Goal: Use online tool/utility: Utilize a website feature to perform a specific function

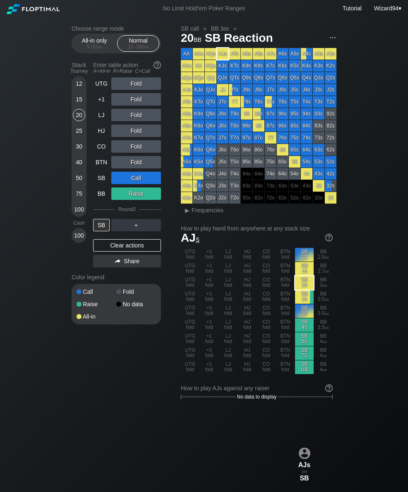
click at [100, 121] on div "LJ" at bounding box center [101, 115] width 17 height 12
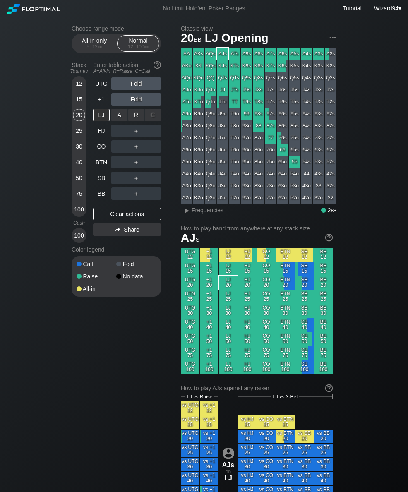
click at [133, 121] on div "R ✕" at bounding box center [136, 115] width 16 height 12
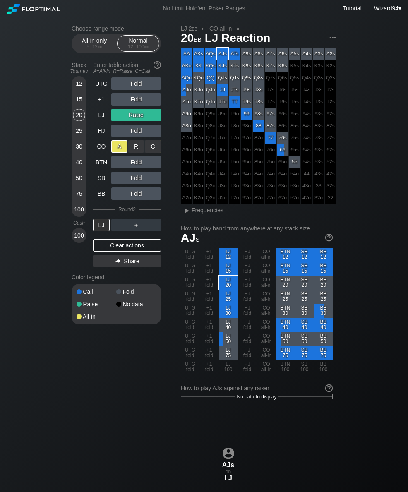
click at [102, 98] on div "+1" at bounding box center [101, 99] width 17 height 12
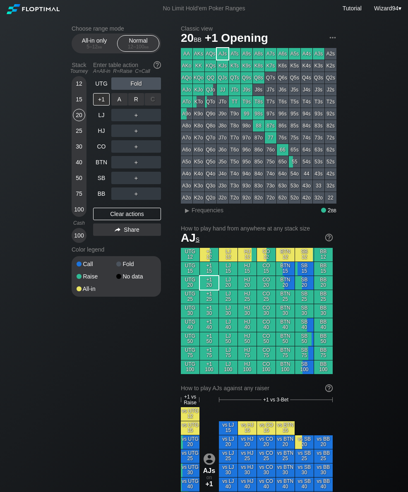
click at [135, 103] on div "R ✕" at bounding box center [136, 99] width 16 height 12
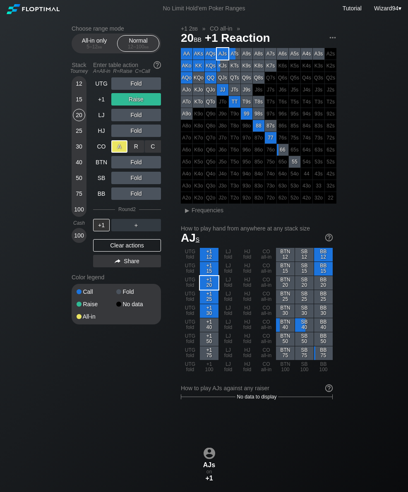
click at [78, 130] on div "25" at bounding box center [79, 131] width 12 height 12
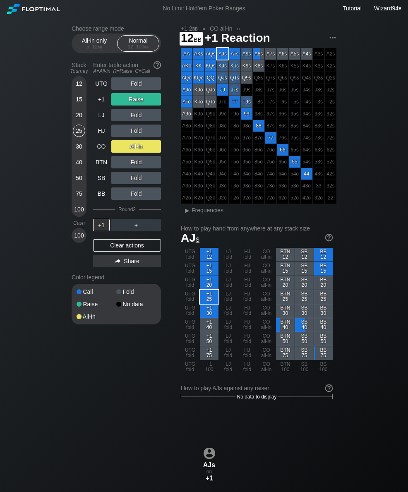
click at [80, 90] on div "12" at bounding box center [79, 83] width 12 height 12
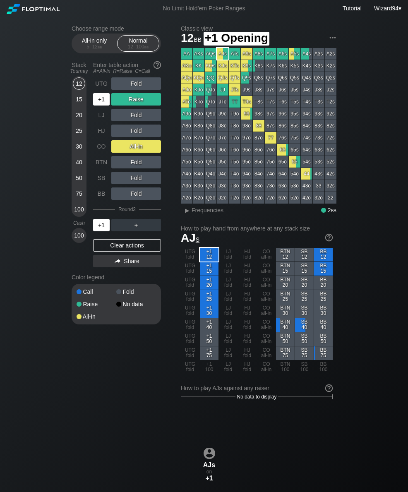
click at [102, 101] on div "+1" at bounding box center [101, 99] width 17 height 12
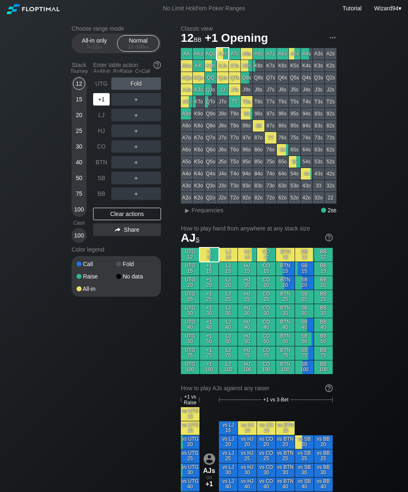
click at [106, 101] on div "+1" at bounding box center [101, 99] width 17 height 12
click at [137, 160] on div "R ✕" at bounding box center [136, 162] width 16 height 12
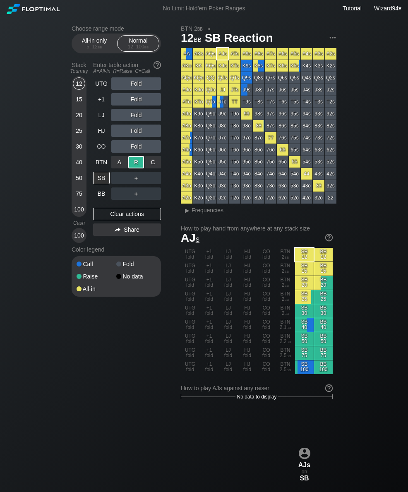
click at [82, 163] on div "40" at bounding box center [79, 162] width 12 height 12
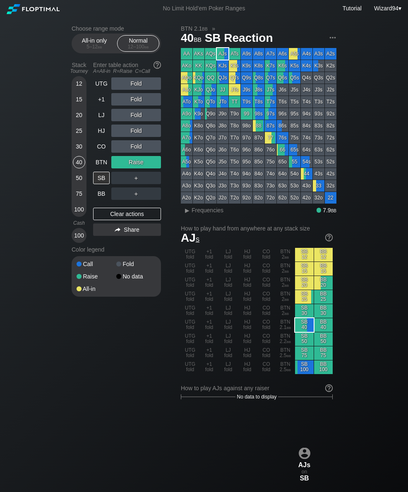
click at [95, 151] on div "CO" at bounding box center [101, 146] width 17 height 12
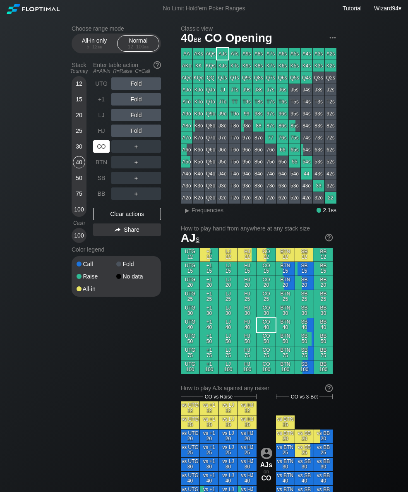
click at [95, 150] on div "CO" at bounding box center [101, 146] width 17 height 12
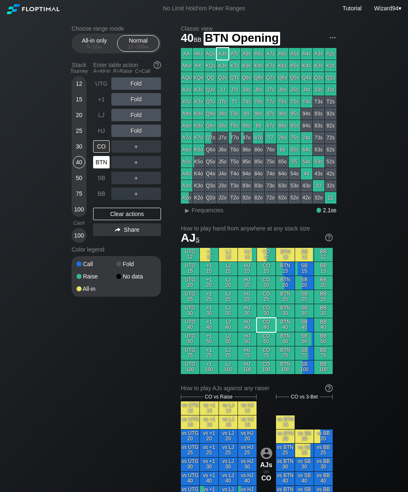
click at [102, 165] on div "BTN" at bounding box center [101, 162] width 17 height 12
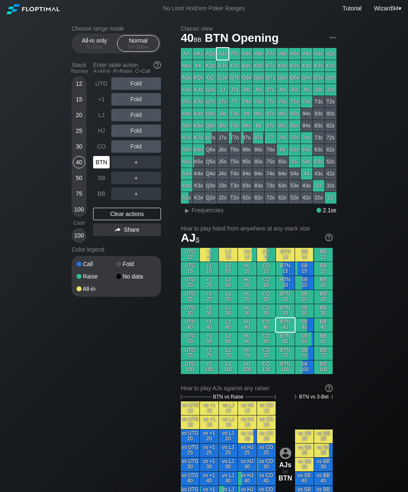
click at [101, 165] on div "BTN" at bounding box center [101, 162] width 17 height 12
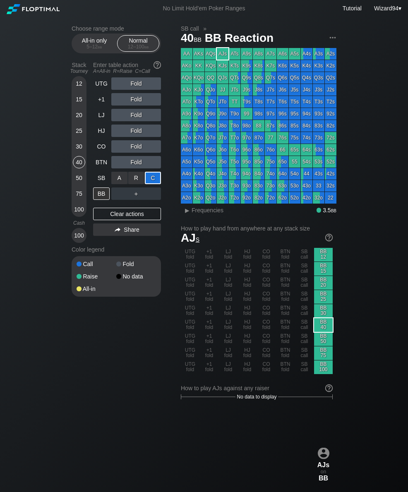
click at [85, 94] on div "12 15 20 25 30 40 50 75 100" at bounding box center [79, 146] width 15 height 141
click at [75, 89] on div "12" at bounding box center [79, 83] width 12 height 12
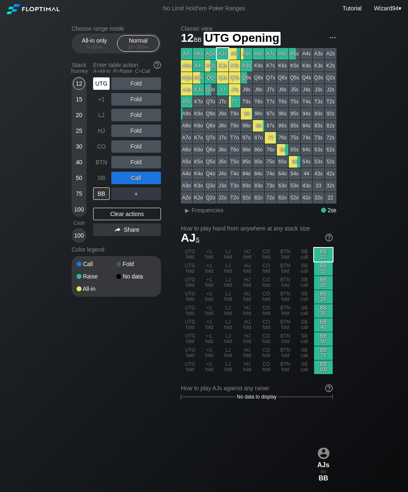
click at [100, 90] on div "UTG" at bounding box center [101, 83] width 17 height 12
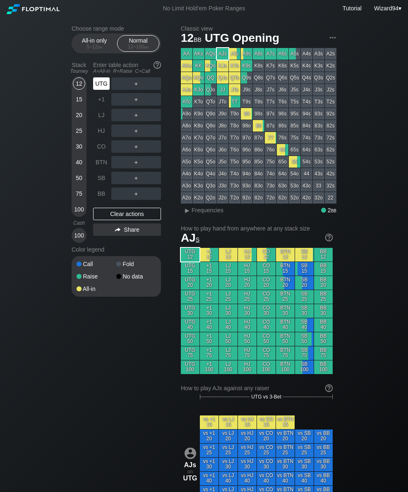
click at [99, 87] on div "UTG" at bounding box center [101, 83] width 17 height 12
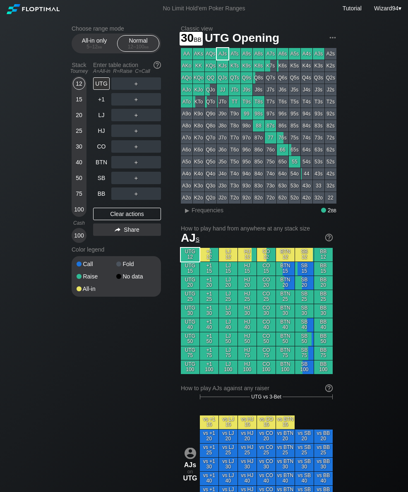
click at [77, 147] on div "30" at bounding box center [79, 146] width 12 height 12
click at [137, 135] on div "R ✕" at bounding box center [136, 131] width 16 height 12
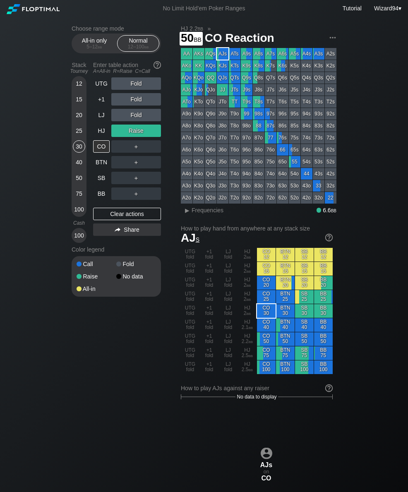
click at [77, 180] on div "50" at bounding box center [79, 178] width 12 height 12
click at [102, 177] on div "SB" at bounding box center [101, 178] width 17 height 12
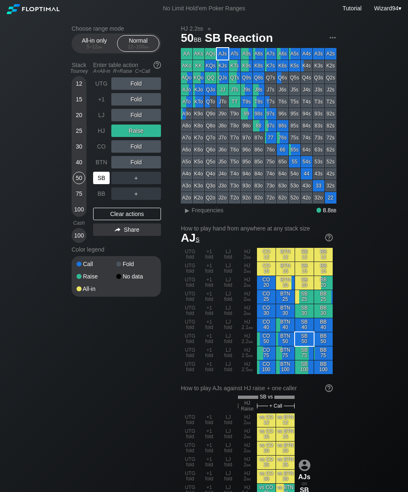
click at [95, 179] on div "SB" at bounding box center [101, 178] width 17 height 12
click at [77, 199] on div "75" at bounding box center [79, 194] width 12 height 12
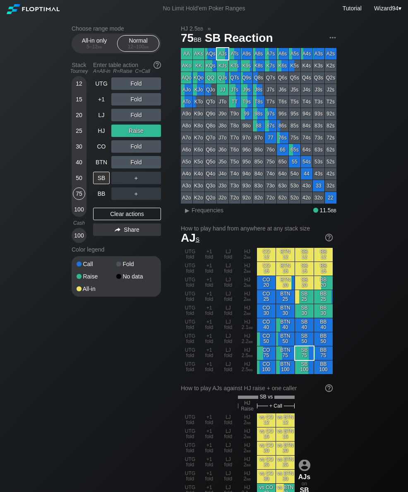
click at [101, 132] on div "HJ" at bounding box center [101, 131] width 17 height 12
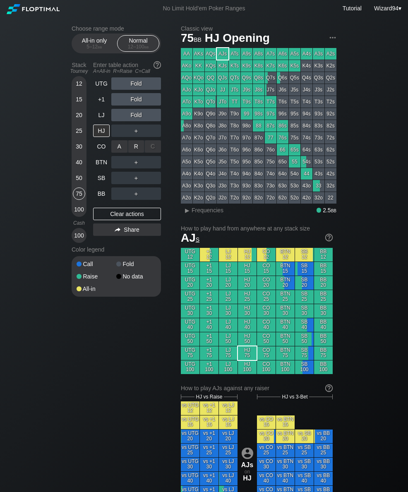
click at [139, 151] on div "R ✕" at bounding box center [136, 146] width 16 height 12
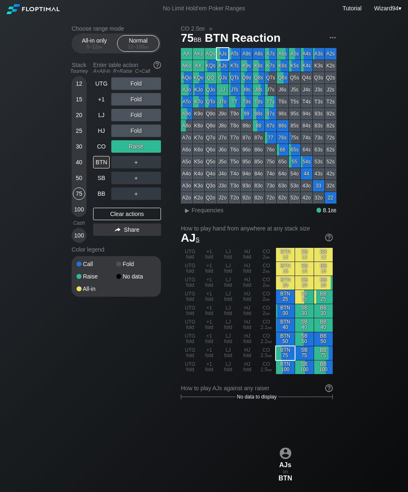
click at [99, 205] on div "UTG Fold +1 Fold LJ Fold HJ Fold CO Raise BTN ＋ SB ＋ BB ＋ Clear actions Share" at bounding box center [127, 160] width 68 height 166
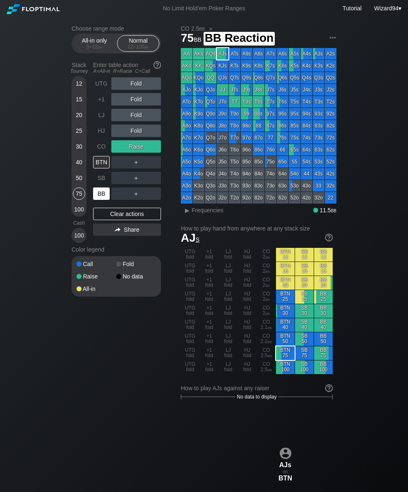
click at [100, 200] on div "BB" at bounding box center [101, 194] width 17 height 12
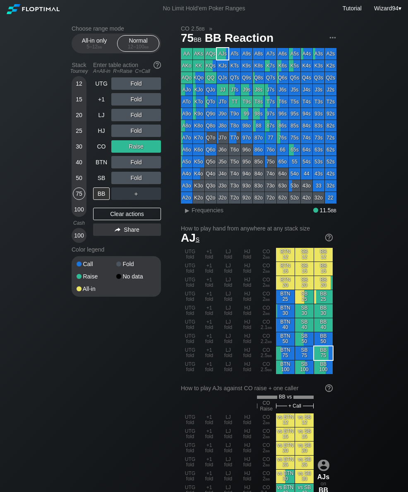
click at [102, 204] on div "UTG Fold +1 Fold LJ Fold HJ Fold CO Raise BTN Fold SB Fold BB ＋ Clear actions S…" at bounding box center [127, 160] width 68 height 166
click at [83, 106] on div "15" at bounding box center [79, 99] width 12 height 12
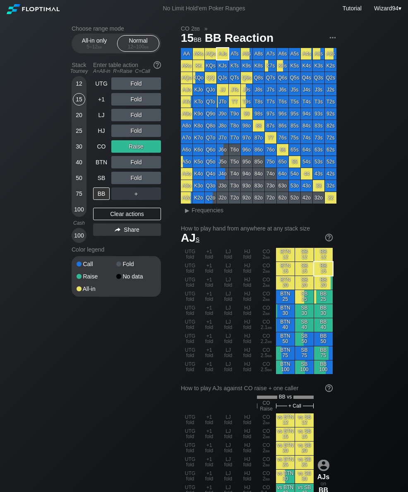
click at [104, 145] on div "CO" at bounding box center [101, 146] width 17 height 12
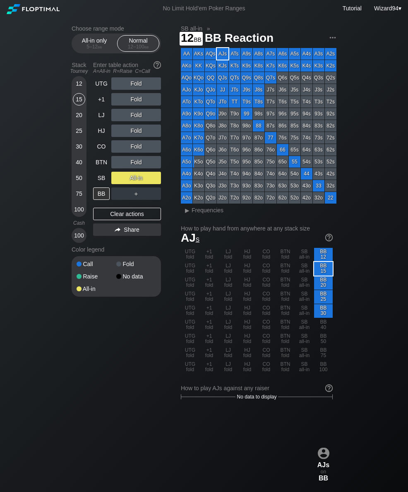
click at [76, 86] on div "12" at bounding box center [79, 83] width 12 height 12
click at [87, 44] on div "All-in only 5 – 12 bb" at bounding box center [94, 44] width 38 height 16
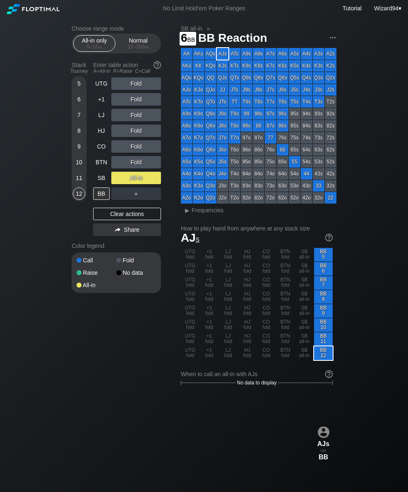
click at [77, 102] on div "6" at bounding box center [79, 99] width 12 height 12
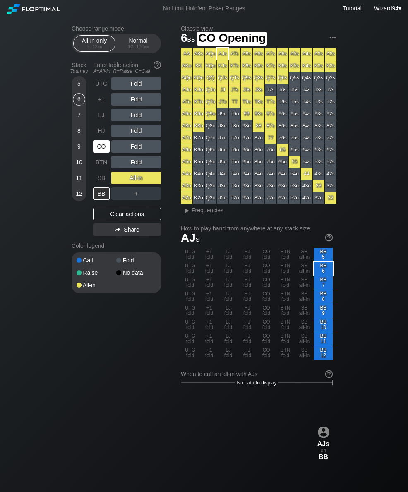
click at [102, 147] on div "CO" at bounding box center [101, 146] width 17 height 12
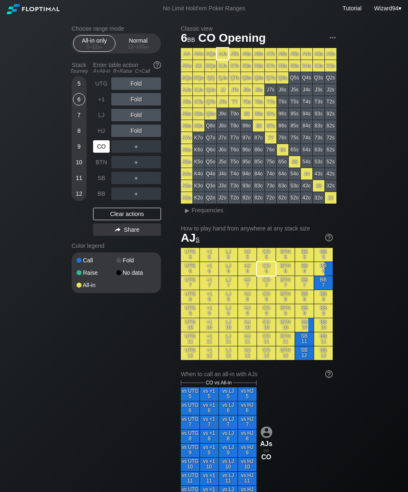
click at [101, 152] on div "CO" at bounding box center [101, 146] width 17 height 12
click at [149, 53] on div "All-in only 5 – 12 bb Normal 12 – 100 bb" at bounding box center [116, 44] width 89 height 20
click at [138, 45] on div "Normal 12 – 100 bb" at bounding box center [138, 44] width 38 height 16
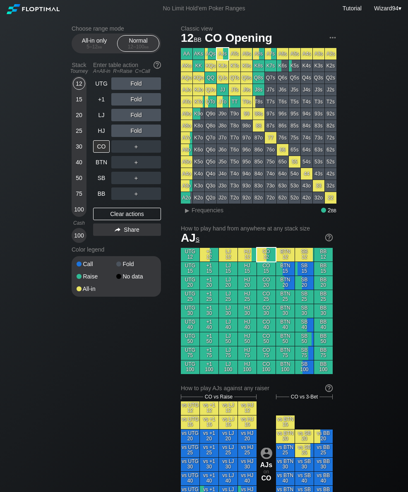
click at [75, 165] on div "40" at bounding box center [79, 162] width 12 height 12
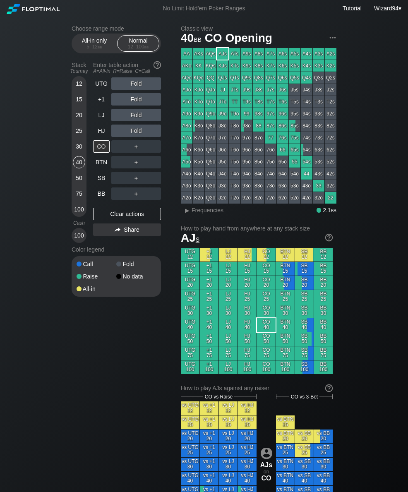
click at [98, 121] on div "LJ" at bounding box center [101, 115] width 17 height 12
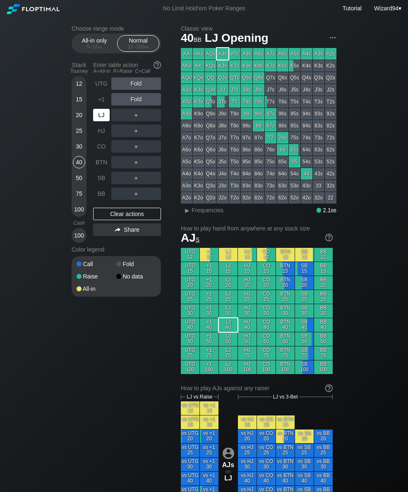
click at [98, 116] on div "LJ" at bounding box center [101, 115] width 17 height 12
click at [132, 117] on div "R ✕" at bounding box center [136, 115] width 16 height 12
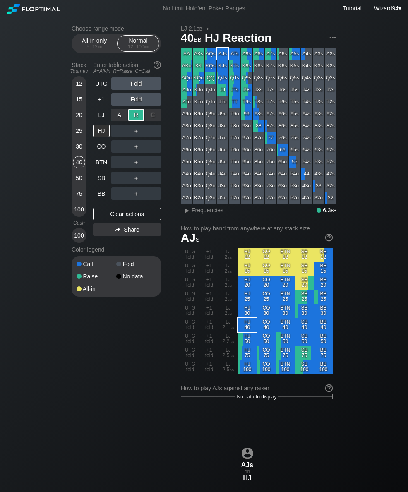
click at [101, 181] on div "SB" at bounding box center [101, 178] width 17 height 12
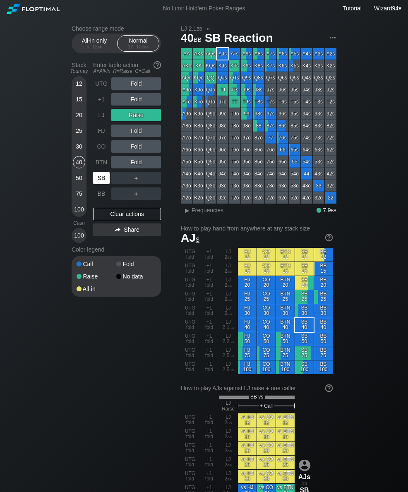
click at [81, 183] on div "50" at bounding box center [79, 178] width 12 height 12
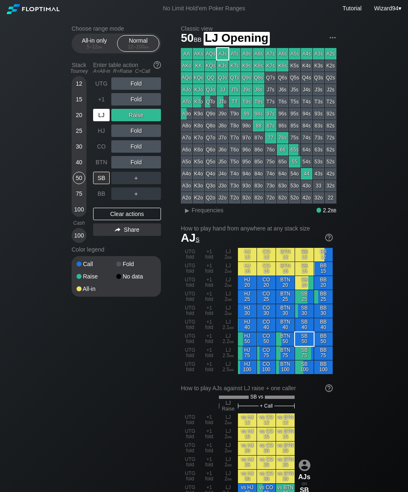
click at [101, 117] on div "LJ" at bounding box center [101, 115] width 17 height 12
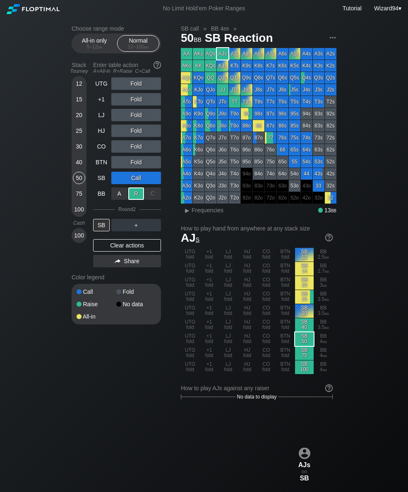
click at [80, 198] on div "75" at bounding box center [79, 194] width 12 height 12
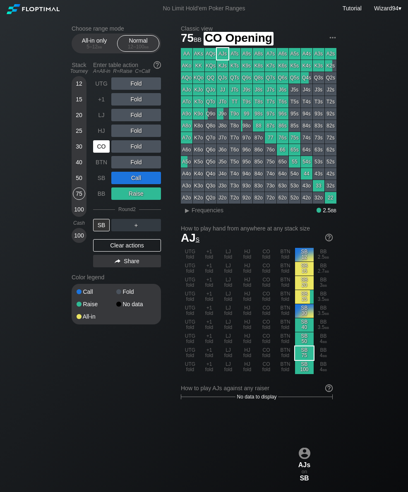
click at [101, 148] on div "CO" at bounding box center [101, 146] width 17 height 12
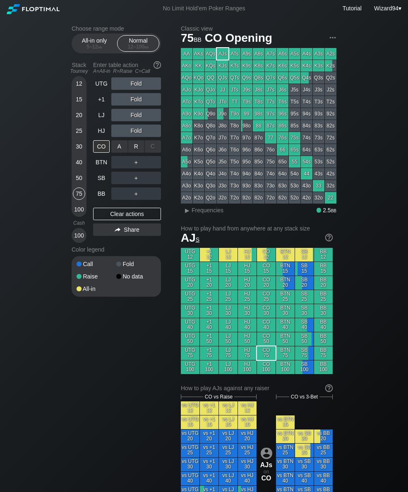
click at [137, 149] on div "R ✕" at bounding box center [136, 146] width 16 height 12
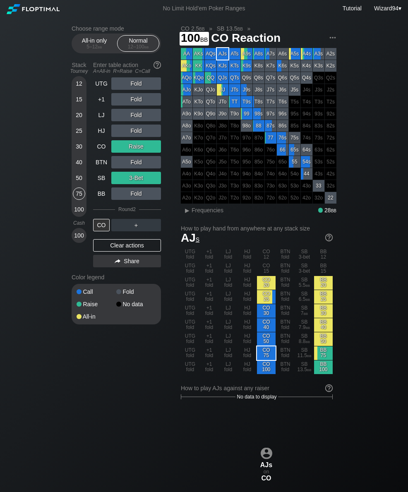
click at [82, 212] on div "100" at bounding box center [79, 209] width 12 height 12
click at [88, 53] on div "All-in only 5 – 12 bb Normal 12 – 100 bb" at bounding box center [116, 44] width 89 height 20
click at [92, 53] on div "All-in only 5 – 12 bb Normal 12 – 100 bb" at bounding box center [116, 44] width 89 height 20
click at [92, 44] on div "All-in only 5 – 12 bb" at bounding box center [94, 44] width 38 height 16
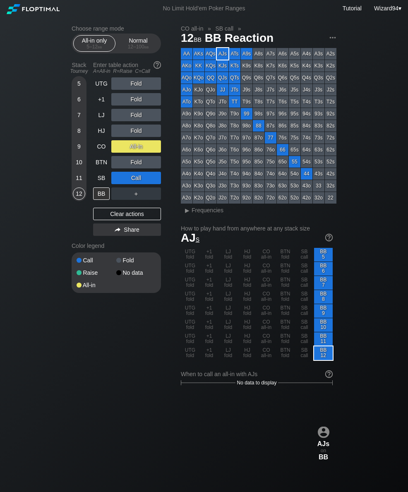
click at [94, 169] on div "BTN" at bounding box center [101, 162] width 17 height 12
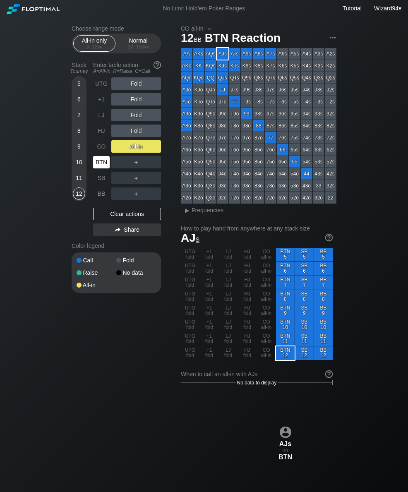
click at [102, 149] on div "CO" at bounding box center [101, 146] width 17 height 12
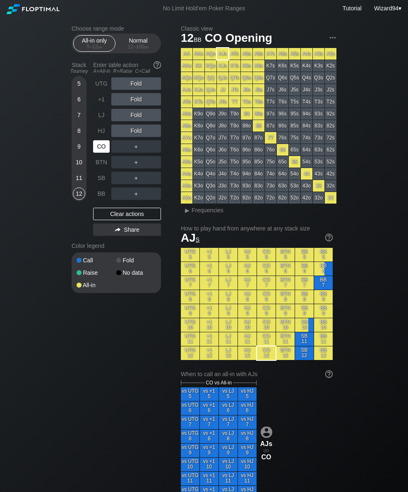
click at [102, 149] on div "CO" at bounding box center [101, 146] width 17 height 12
click at [100, 149] on div "CO" at bounding box center [101, 146] width 17 height 12
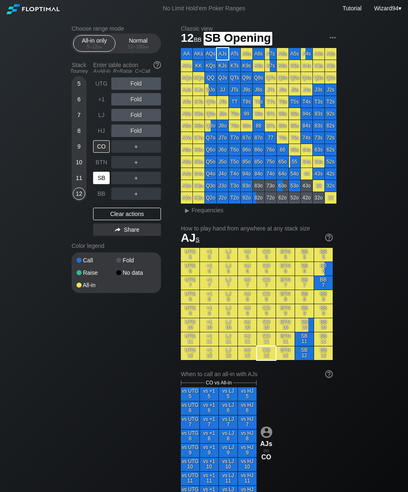
click at [99, 184] on div "SB" at bounding box center [101, 178] width 17 height 12
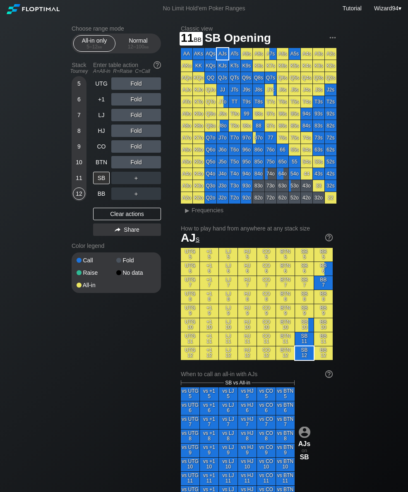
click at [84, 175] on div "11" at bounding box center [79, 180] width 12 height 16
click at [82, 162] on div "10" at bounding box center [79, 162] width 12 height 12
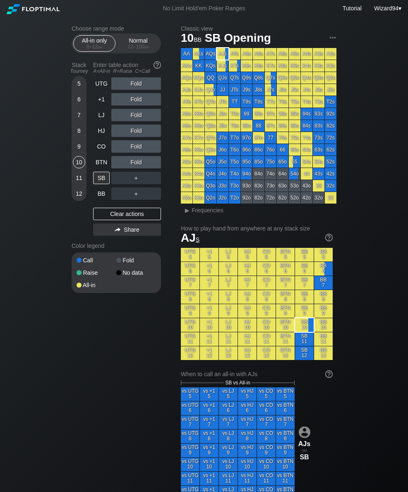
click at [137, 45] on div "Normal 12 – 100 bb" at bounding box center [138, 44] width 38 height 16
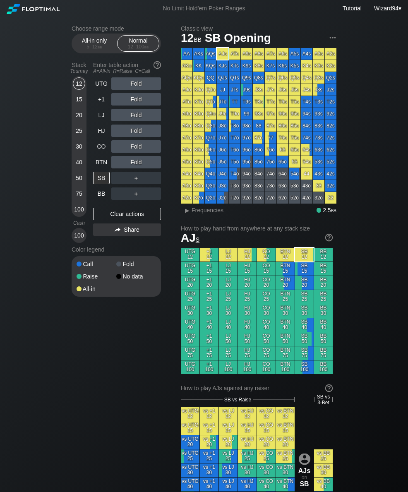
click at [80, 104] on div "15" at bounding box center [79, 99] width 12 height 12
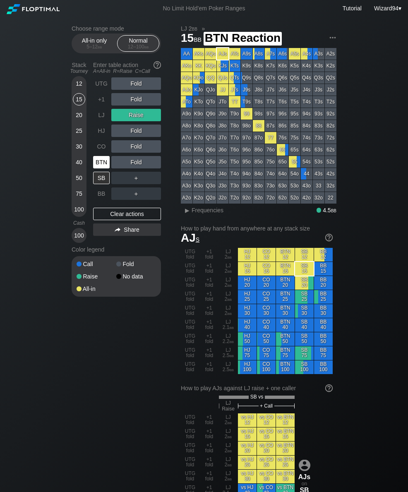
click at [101, 164] on div "BTN" at bounding box center [101, 162] width 17 height 12
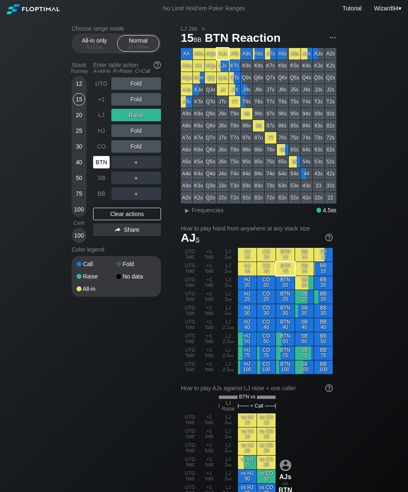
click at [96, 166] on div "BTN" at bounding box center [101, 162] width 17 height 12
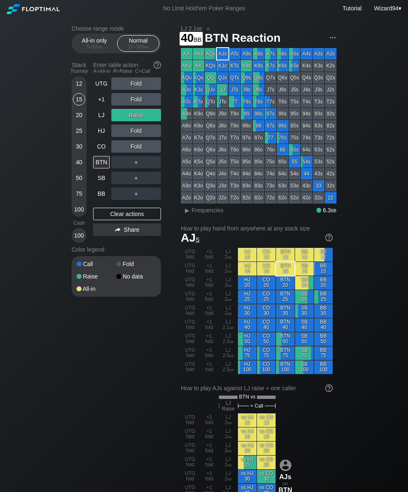
click at [75, 165] on div "40" at bounding box center [79, 162] width 12 height 12
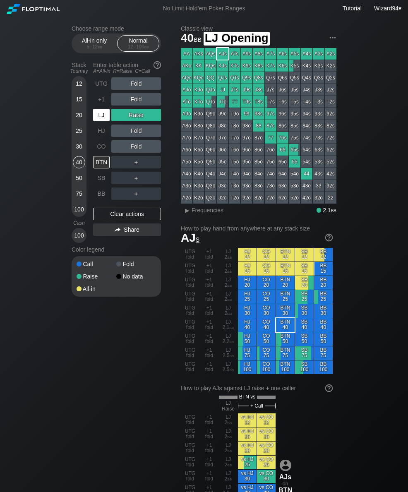
click at [98, 113] on div "LJ" at bounding box center [101, 115] width 17 height 12
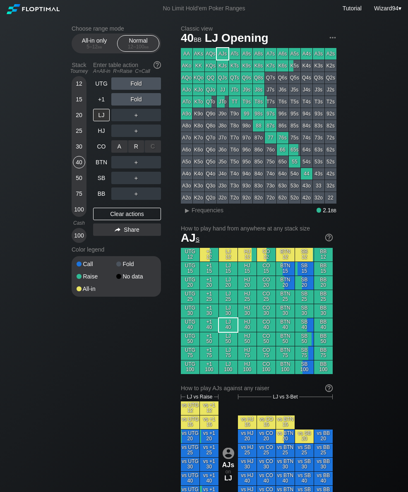
click at [137, 148] on div "R ✕" at bounding box center [136, 146] width 16 height 12
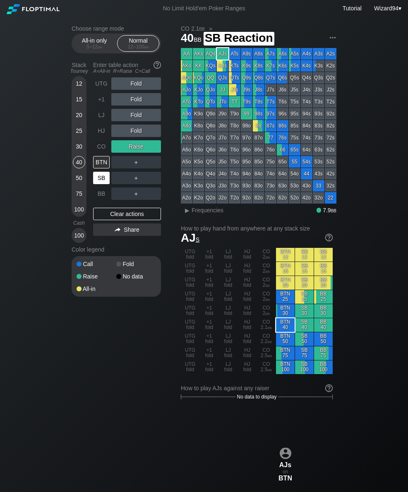
click at [101, 180] on div "SB" at bounding box center [101, 178] width 17 height 12
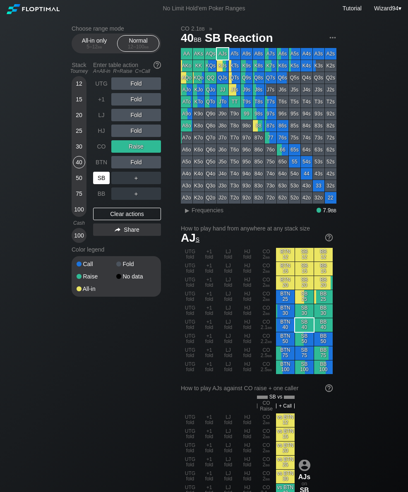
click at [77, 147] on div "30" at bounding box center [79, 146] width 12 height 12
click at [79, 164] on div "40" at bounding box center [79, 162] width 12 height 12
click at [137, 184] on div "R ✕" at bounding box center [136, 178] width 16 height 12
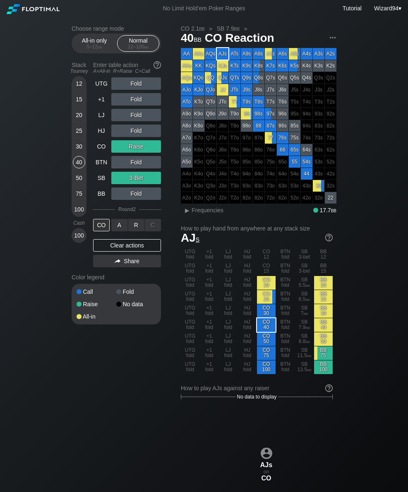
click at [125, 225] on div "A ✕" at bounding box center [119, 225] width 16 height 12
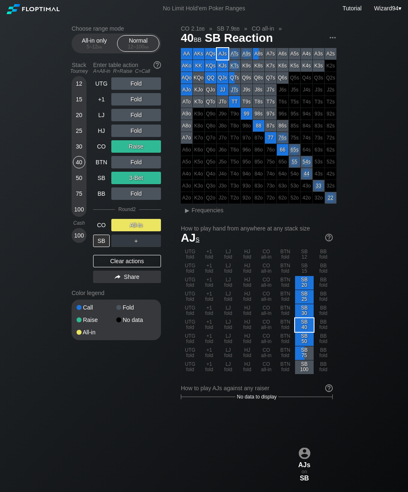
click at [105, 220] on div "UTG Fold +1 Fold LJ Fold HJ Fold CO Raise BTN Fold SB 3-Bet BB Fold Round 2 CO …" at bounding box center [127, 162] width 68 height 170
click at [96, 222] on div "CO" at bounding box center [102, 225] width 18 height 16
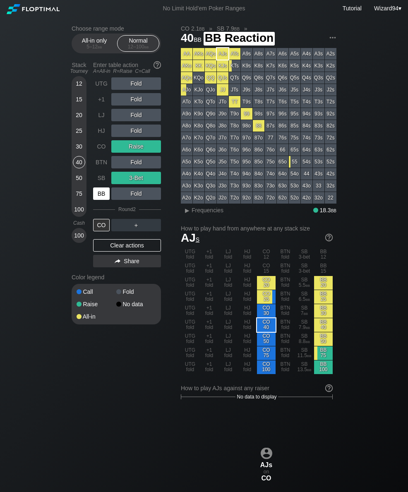
click at [101, 193] on div "BB" at bounding box center [101, 194] width 17 height 12
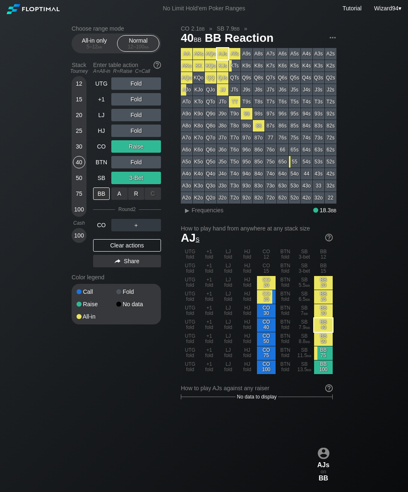
click at [135, 200] on div "R ✕" at bounding box center [136, 194] width 16 height 12
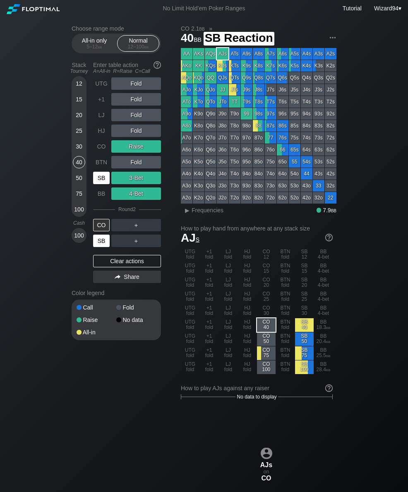
click at [98, 184] on div "SB" at bounding box center [101, 178] width 17 height 12
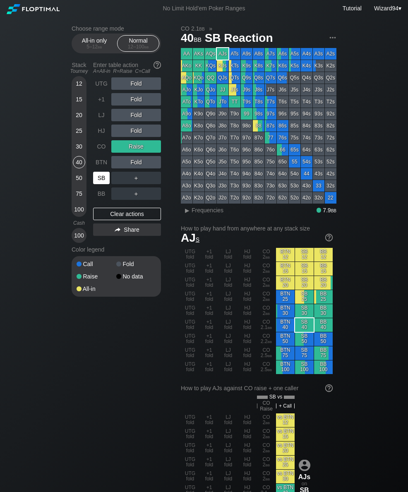
click at [103, 179] on div "SB" at bounding box center [101, 178] width 17 height 12
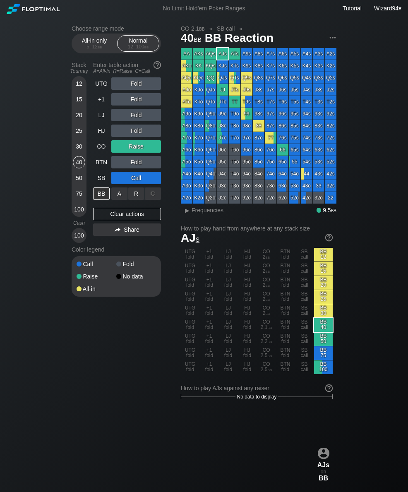
click at [136, 200] on div "R ✕" at bounding box center [136, 194] width 16 height 12
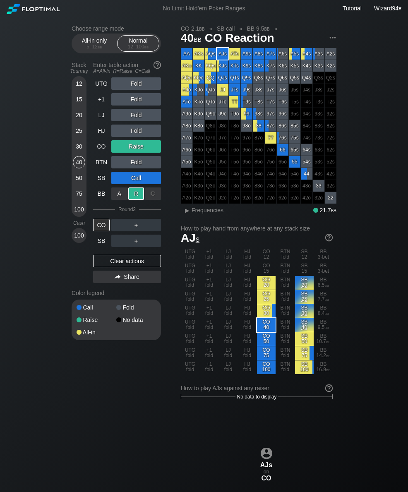
click at [101, 247] on div "SB" at bounding box center [101, 241] width 17 height 12
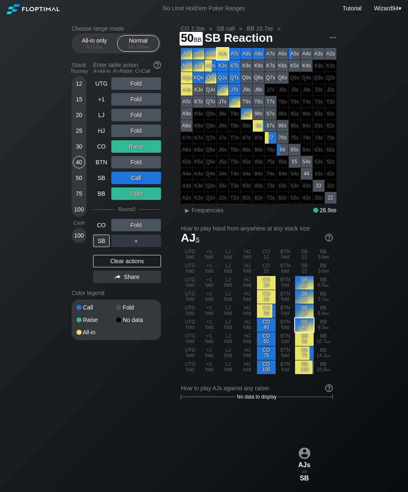
click at [80, 177] on div "50" at bounding box center [79, 178] width 12 height 12
click at [80, 168] on div "40" at bounding box center [79, 162] width 12 height 12
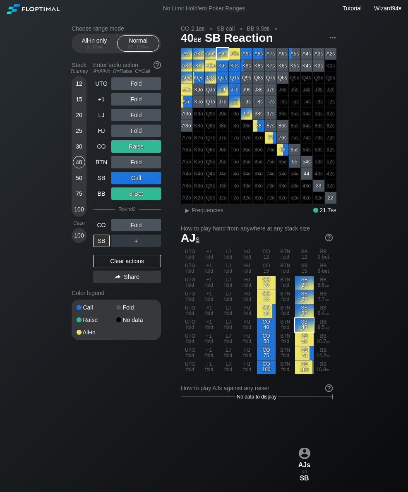
click at [72, 130] on div "12 15 20 25 30 40 50 75 100" at bounding box center [79, 146] width 15 height 141
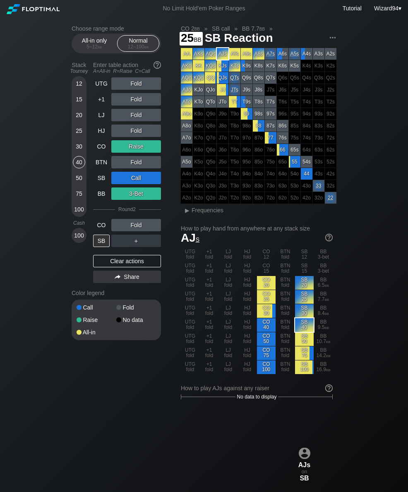
click at [84, 135] on div "25" at bounding box center [79, 131] width 12 height 12
click at [75, 129] on div "25" at bounding box center [79, 131] width 12 height 12
click at [73, 129] on div "25" at bounding box center [79, 133] width 12 height 16
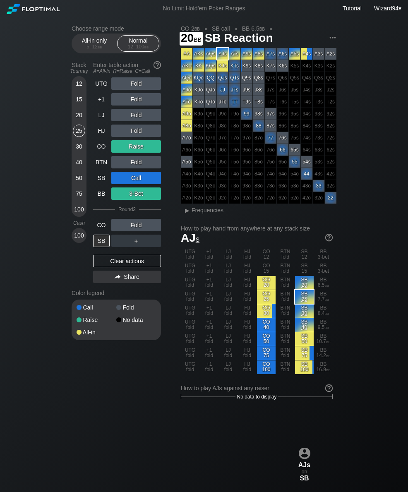
click at [78, 121] on div "20" at bounding box center [79, 115] width 12 height 12
click at [100, 153] on div "CO" at bounding box center [101, 146] width 17 height 12
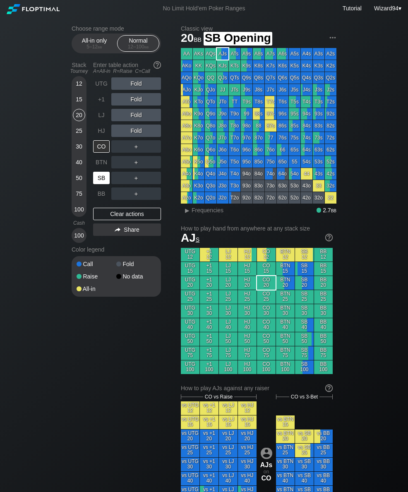
click at [102, 184] on div "SB" at bounding box center [101, 178] width 17 height 12
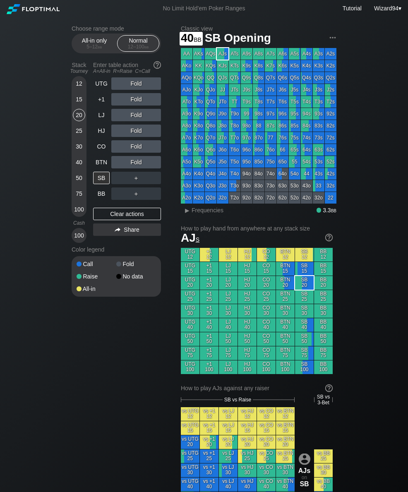
click at [77, 168] on div "40" at bounding box center [79, 162] width 12 height 12
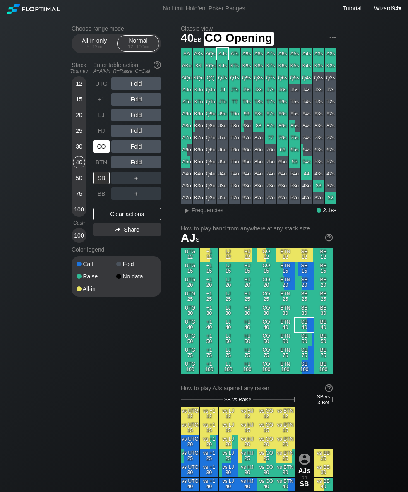
click at [101, 146] on div "CO" at bounding box center [101, 146] width 17 height 12
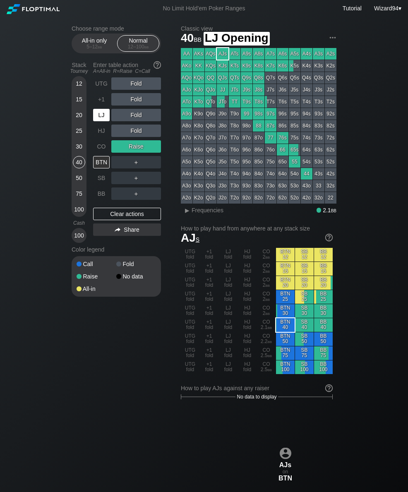
click at [100, 116] on div "LJ" at bounding box center [101, 115] width 17 height 12
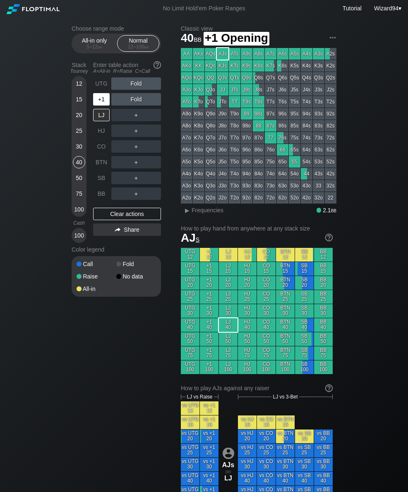
click at [99, 107] on div "+1" at bounding box center [102, 100] width 18 height 16
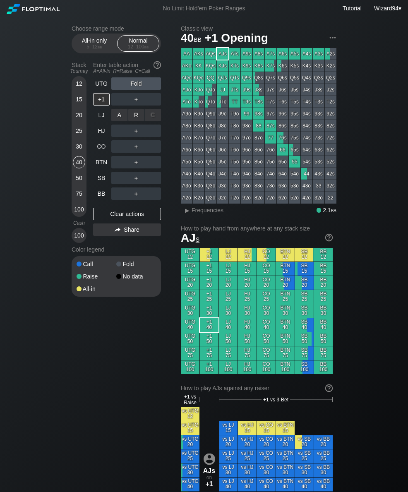
click at [137, 121] on div "R ✕" at bounding box center [136, 115] width 16 height 12
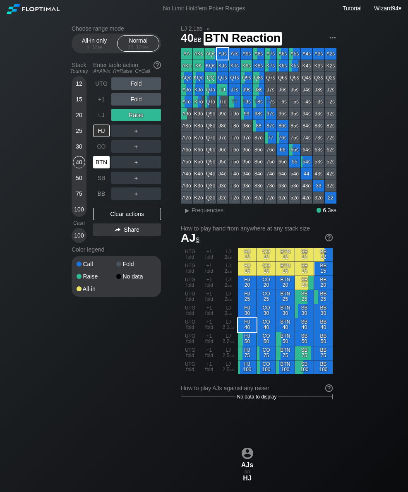
click at [99, 168] on div "BTN" at bounding box center [101, 162] width 17 height 12
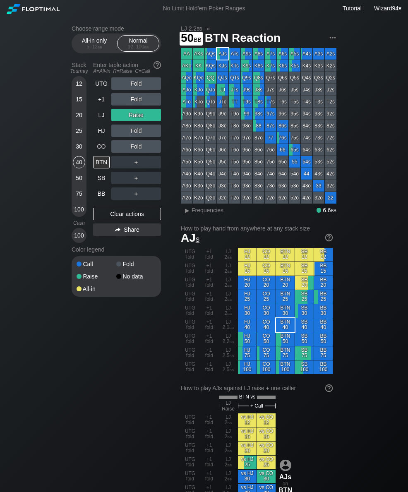
click at [75, 184] on div "50" at bounding box center [79, 178] width 12 height 12
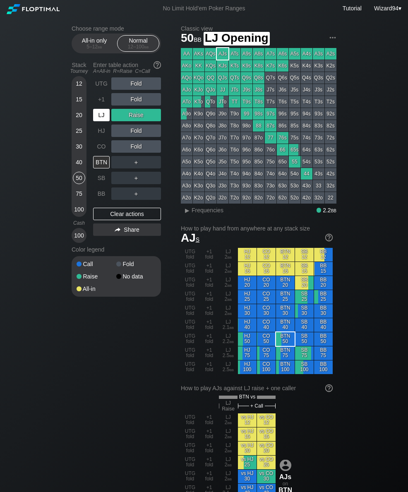
click at [102, 123] on div "LJ" at bounding box center [102, 115] width 18 height 16
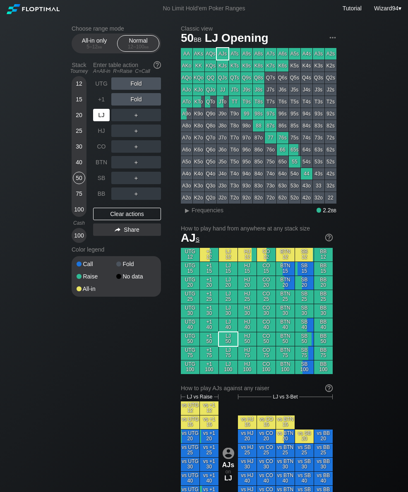
click at [101, 118] on div "LJ" at bounding box center [101, 115] width 17 height 12
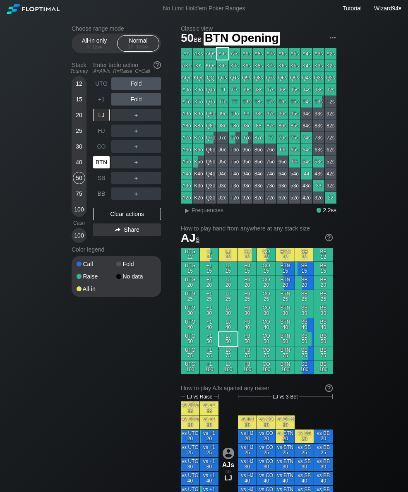
click at [102, 166] on div "BTN" at bounding box center [101, 162] width 17 height 12
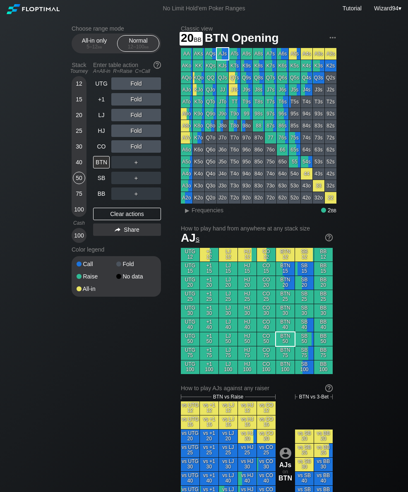
click at [81, 117] on div "20" at bounding box center [79, 115] width 12 height 12
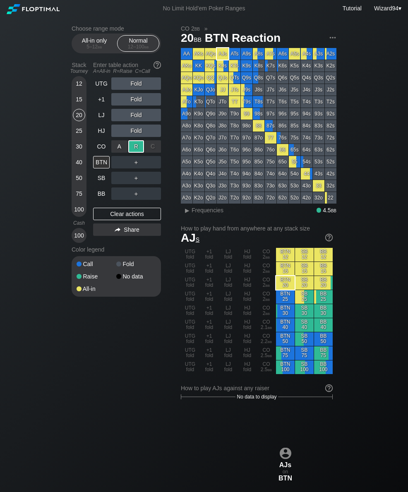
click at [101, 166] on div "BTN" at bounding box center [101, 162] width 17 height 12
click at [97, 167] on div "BTN" at bounding box center [101, 162] width 17 height 12
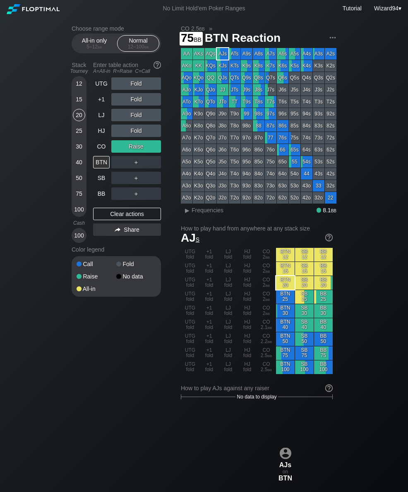
click at [74, 197] on div "75" at bounding box center [79, 194] width 12 height 12
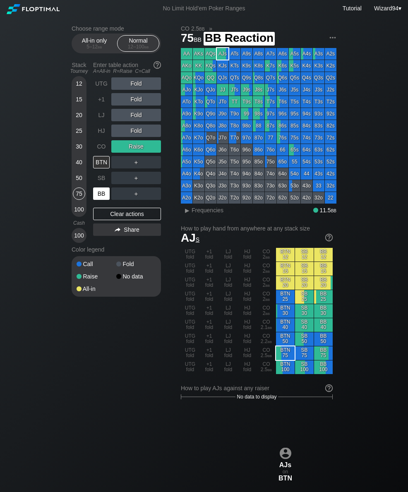
click at [98, 198] on div "BB" at bounding box center [101, 194] width 17 height 12
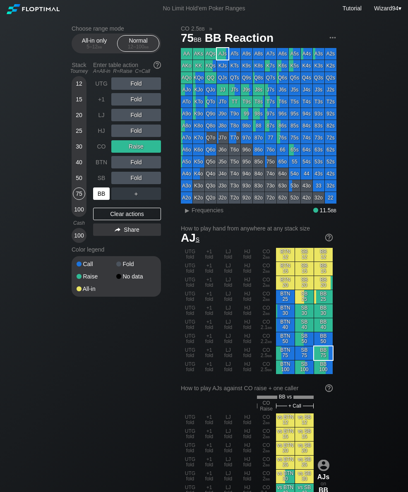
click at [97, 152] on div "CO" at bounding box center [101, 146] width 17 height 12
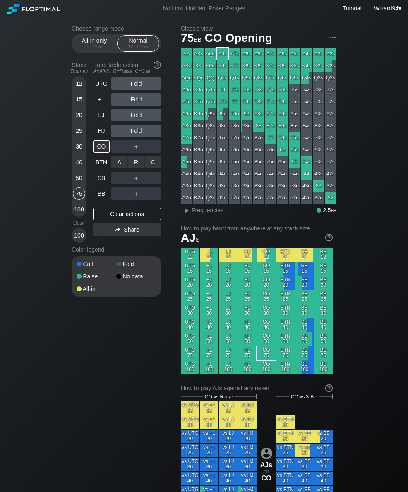
click at [133, 164] on div "R ✕" at bounding box center [136, 162] width 16 height 12
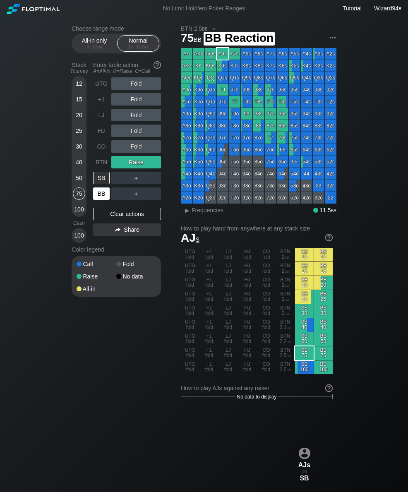
click at [98, 200] on div "BB" at bounding box center [101, 194] width 17 height 12
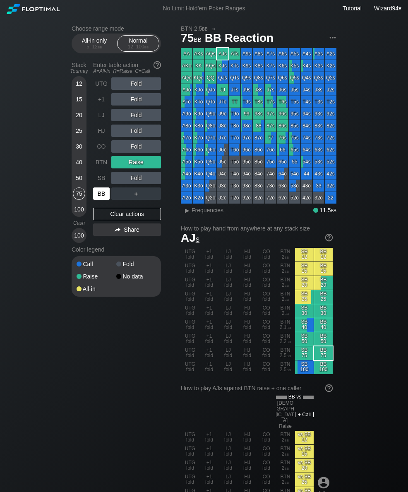
click at [100, 200] on div "BB" at bounding box center [101, 194] width 17 height 12
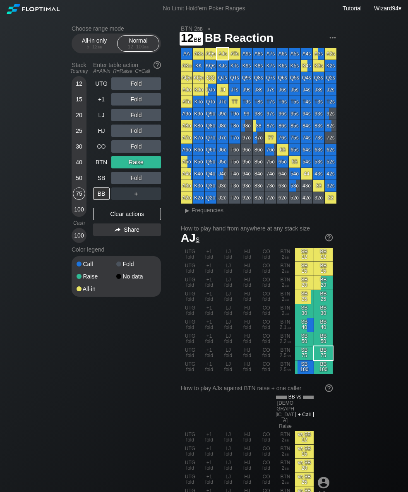
click at [74, 83] on div "12" at bounding box center [79, 83] width 12 height 12
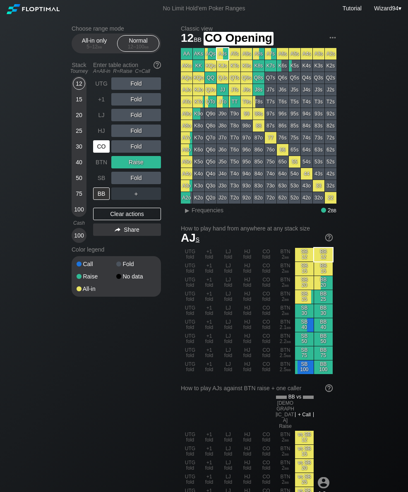
click at [102, 154] on div "CO" at bounding box center [102, 147] width 18 height 16
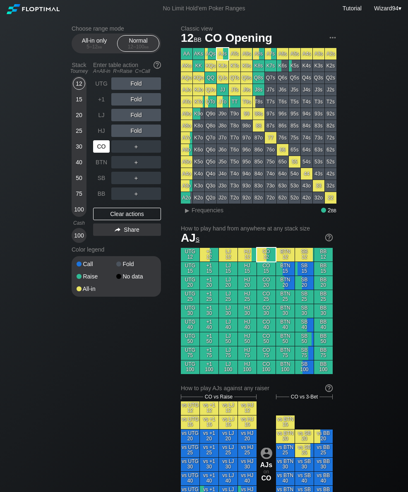
click at [98, 162] on div "BTN" at bounding box center [101, 162] width 17 height 12
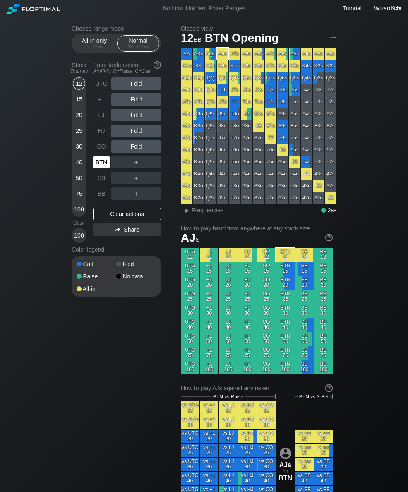
click at [101, 162] on div "BTN" at bounding box center [101, 162] width 17 height 12
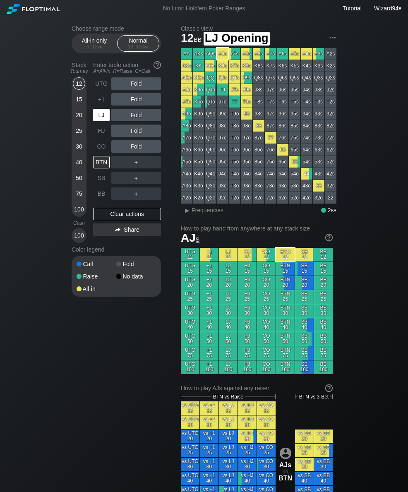
click at [103, 119] on div "LJ" at bounding box center [101, 115] width 17 height 12
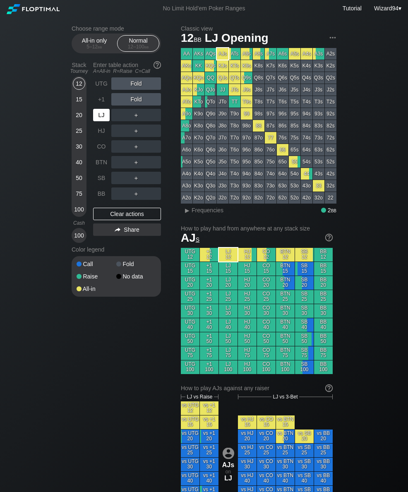
click at [102, 119] on div "LJ" at bounding box center [101, 115] width 17 height 12
click at [96, 116] on div "LJ" at bounding box center [101, 115] width 17 height 12
click at [98, 47] on span "bb" at bounding box center [100, 47] width 5 height 6
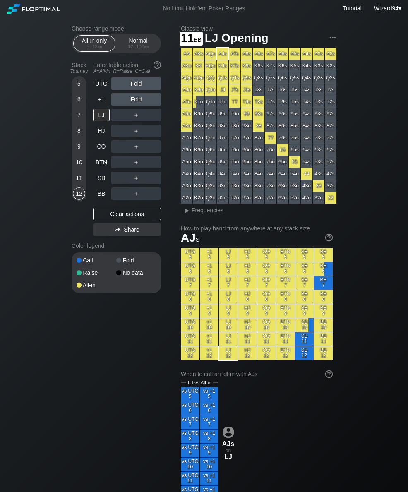
click at [80, 180] on div "11" at bounding box center [79, 178] width 12 height 12
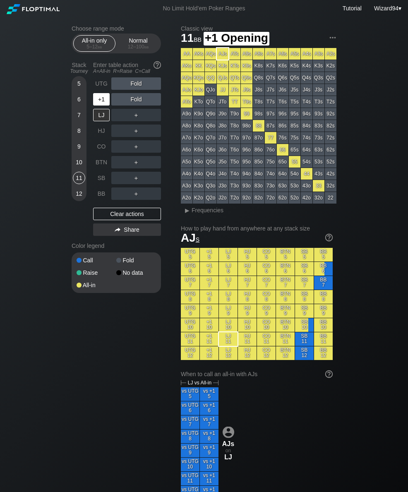
click at [99, 98] on div "+1" at bounding box center [101, 99] width 17 height 12
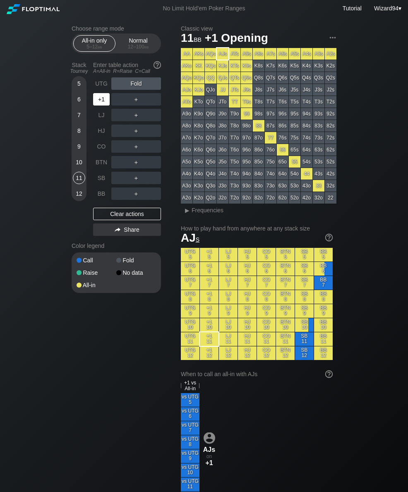
click at [132, 33] on header "Choose range mode All-in only 5 – 12 bb Normal 12 – 100 bb" at bounding box center [116, 39] width 89 height 28
click at [134, 37] on div "Normal 12 – 100 bb" at bounding box center [138, 44] width 38 height 16
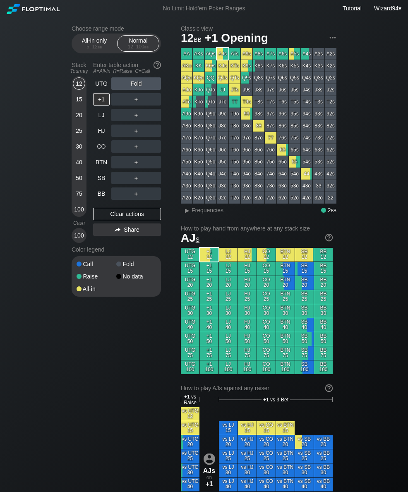
click at [76, 100] on div "15" at bounding box center [79, 99] width 12 height 12
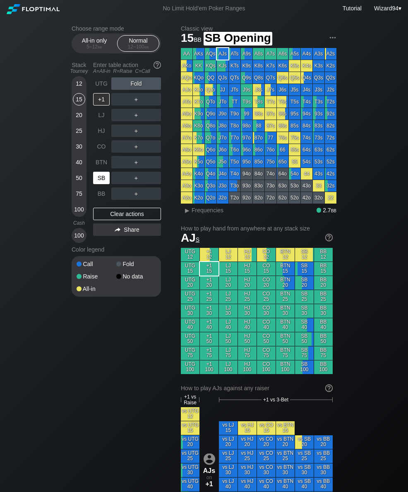
click at [101, 184] on div "SB" at bounding box center [101, 178] width 17 height 12
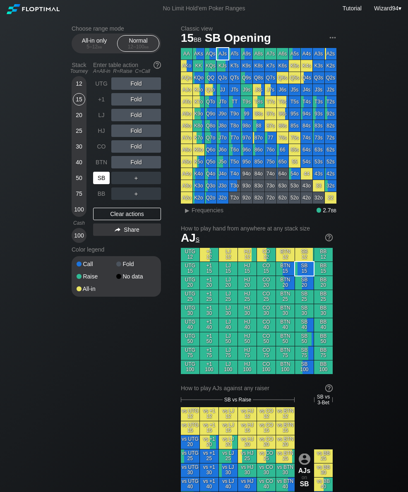
click at [79, 90] on div "12" at bounding box center [79, 83] width 12 height 12
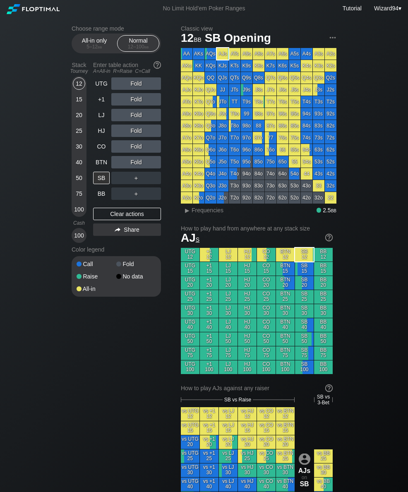
click at [93, 88] on div "UTG" at bounding box center [101, 83] width 17 height 12
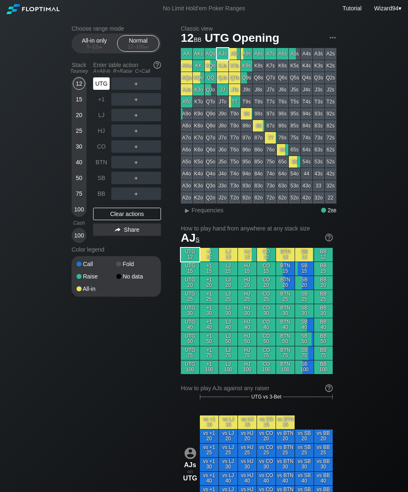
click at [101, 87] on div "UTG" at bounding box center [101, 83] width 17 height 12
click at [100, 90] on div "UTG" at bounding box center [101, 83] width 17 height 12
click at [93, 45] on div "All-in only 5 – 12 bb" at bounding box center [94, 44] width 38 height 16
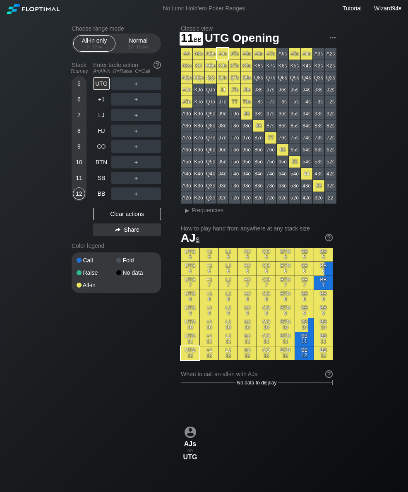
click at [80, 182] on div "11" at bounding box center [79, 178] width 12 height 12
click at [99, 87] on div "UTG" at bounding box center [101, 83] width 17 height 12
click at [95, 88] on div "UTG" at bounding box center [101, 83] width 17 height 12
click at [137, 51] on div "Normal 12 – 100 bb" at bounding box center [138, 44] width 38 height 16
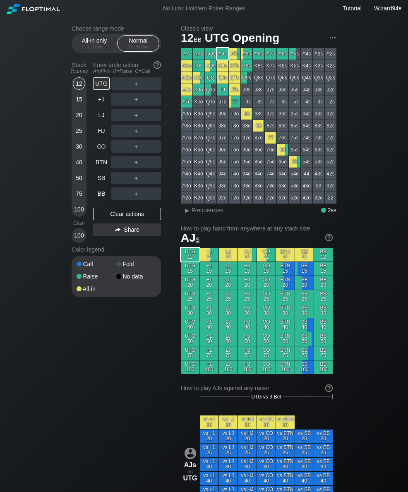
click at [80, 103] on div "15" at bounding box center [79, 99] width 12 height 12
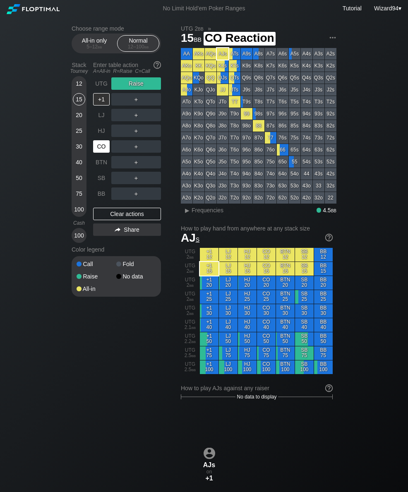
click at [101, 151] on div "CO" at bounding box center [101, 146] width 17 height 12
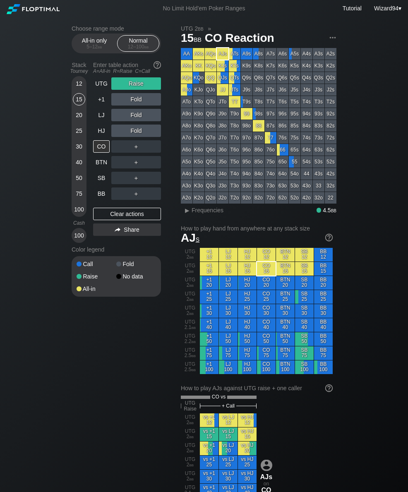
click at [92, 151] on div "Stack Tourney Enter table action A=All-in R=Raise C=Call [PHONE_NUMBER] [PHONE_…" at bounding box center [116, 150] width 89 height 185
